Goal: Find specific page/section: Find specific page/section

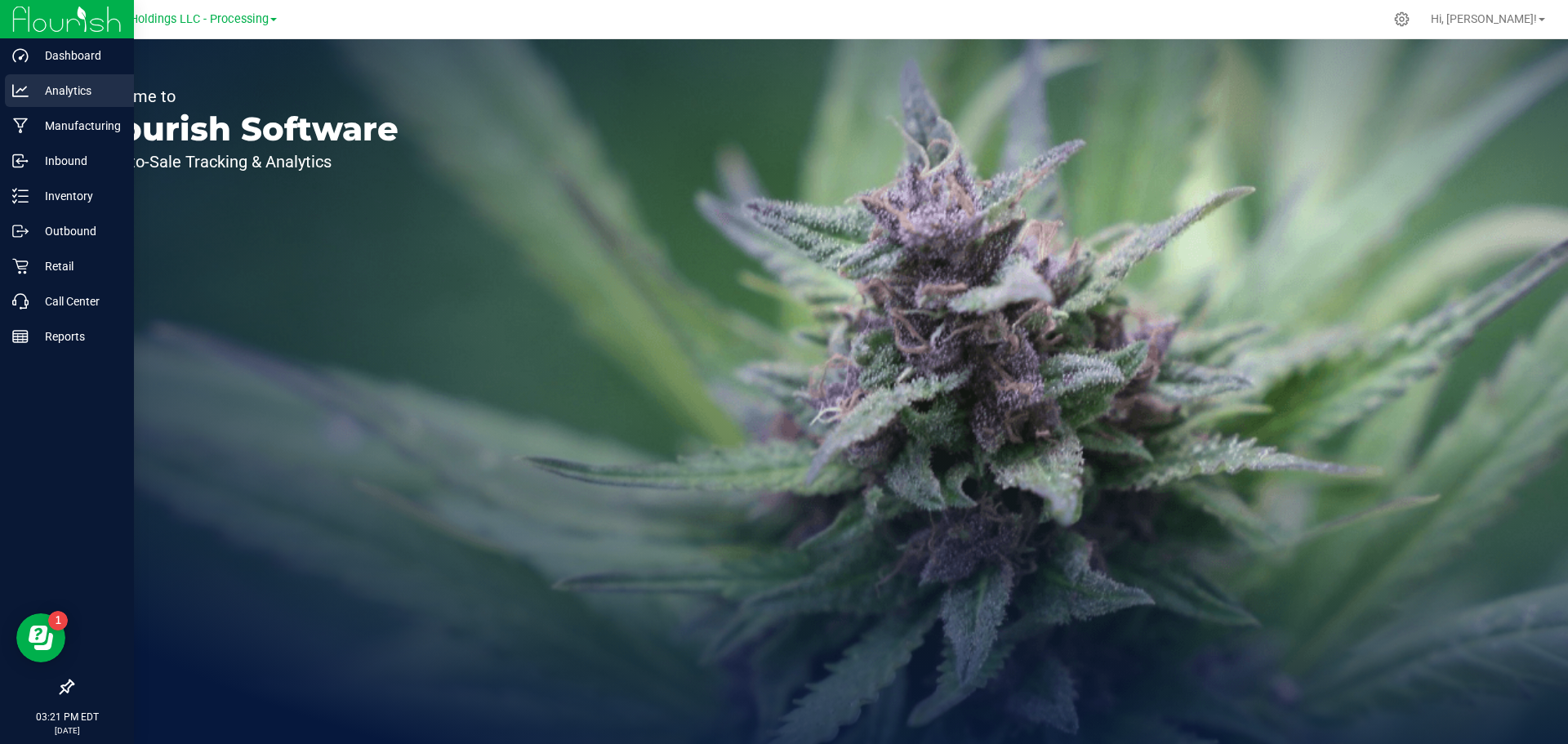
click at [66, 101] on div "Analytics" at bounding box center [69, 90] width 129 height 32
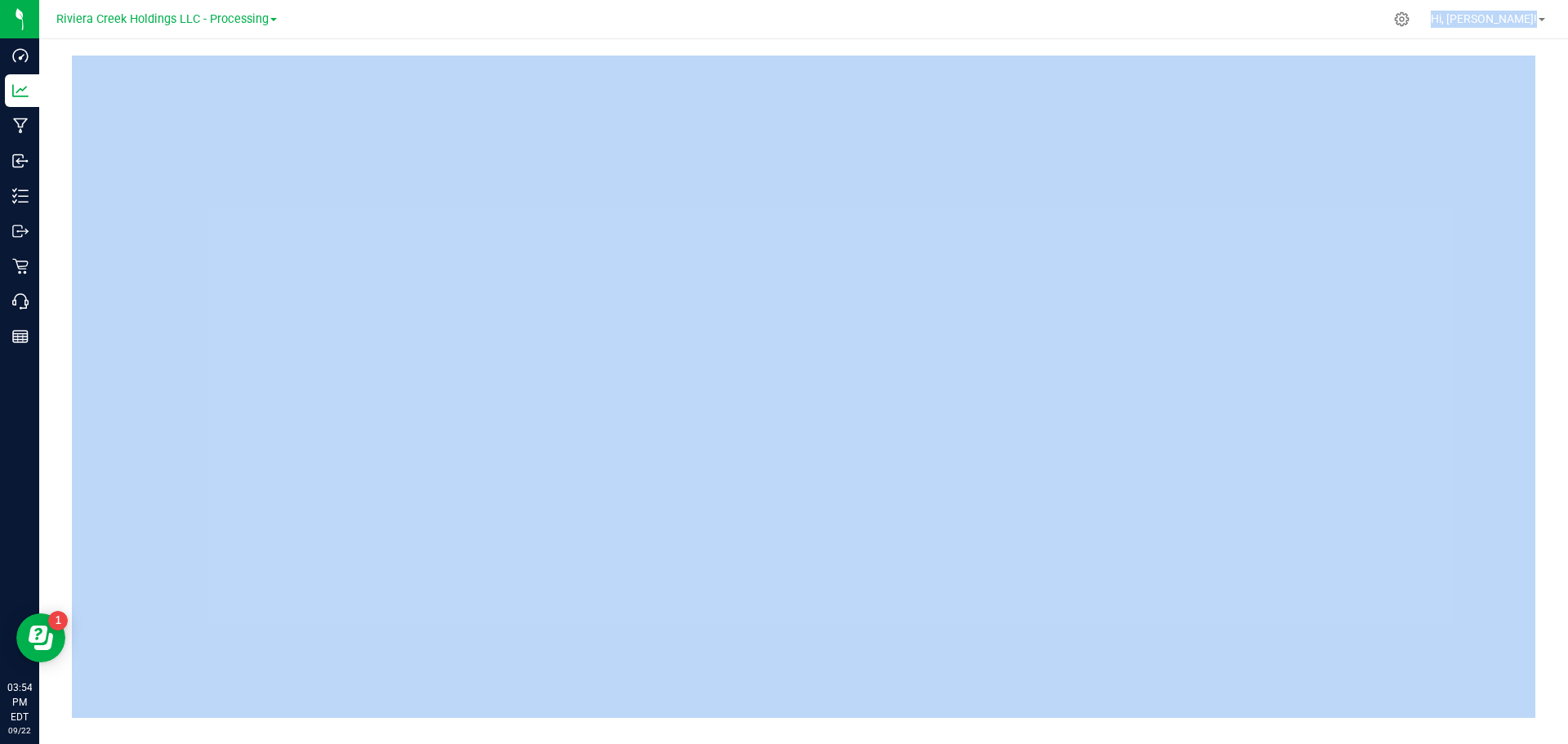
drag, startPoint x: 839, startPoint y: 35, endPoint x: 839, endPoint y: 47, distance: 12.0
click at [839, 47] on div "Riviera Creek Holdings LLC - Processing Hi, Samantha!" at bounding box center [804, 372] width 1529 height 744
